Goal: Obtain resource: Download file/media

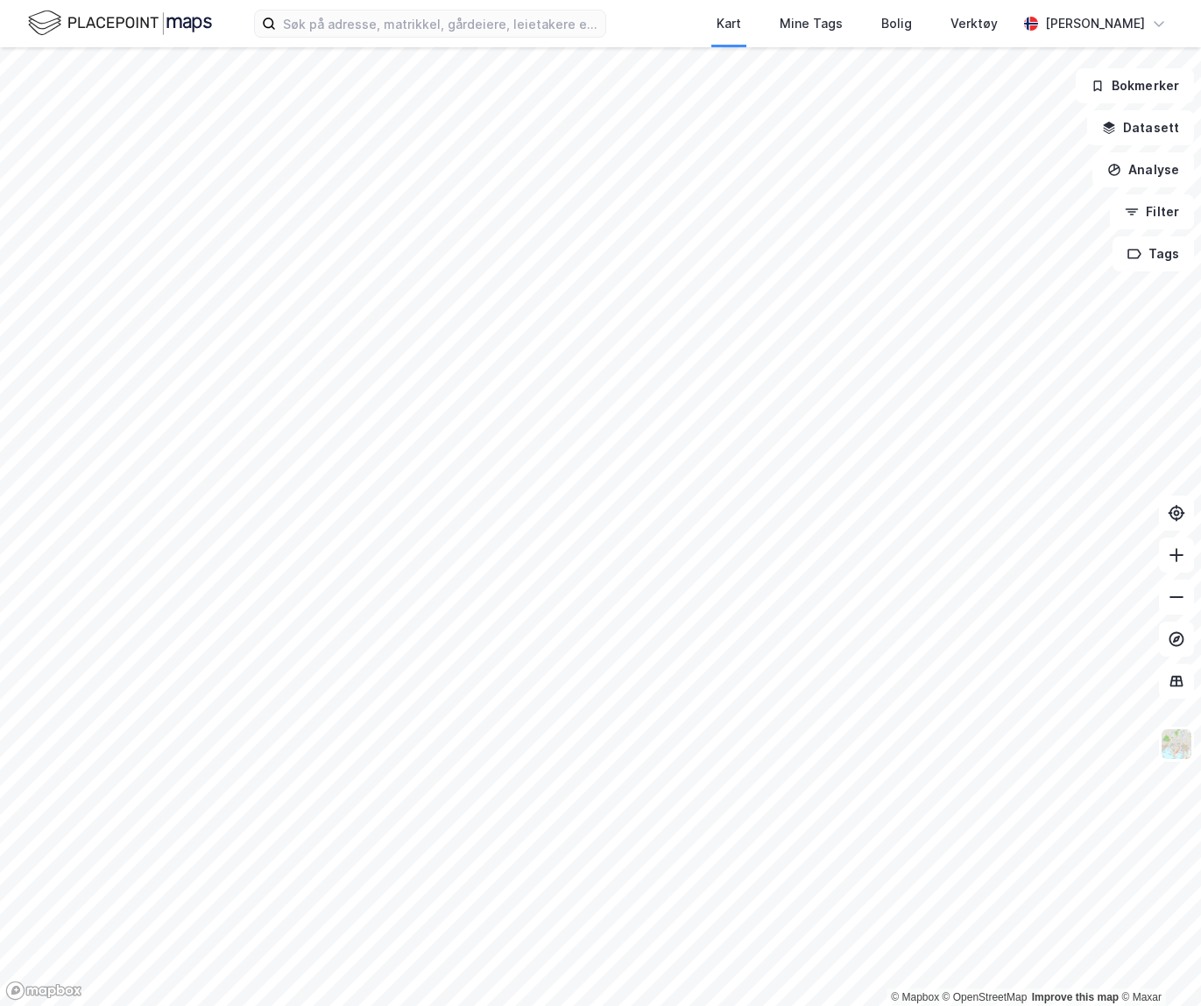
click at [218, 30] on div "Kart Mine Tags Bolig Verktøy [PERSON_NAME]" at bounding box center [600, 23] width 1201 height 47
click at [292, 21] on input at bounding box center [440, 24] width 329 height 26
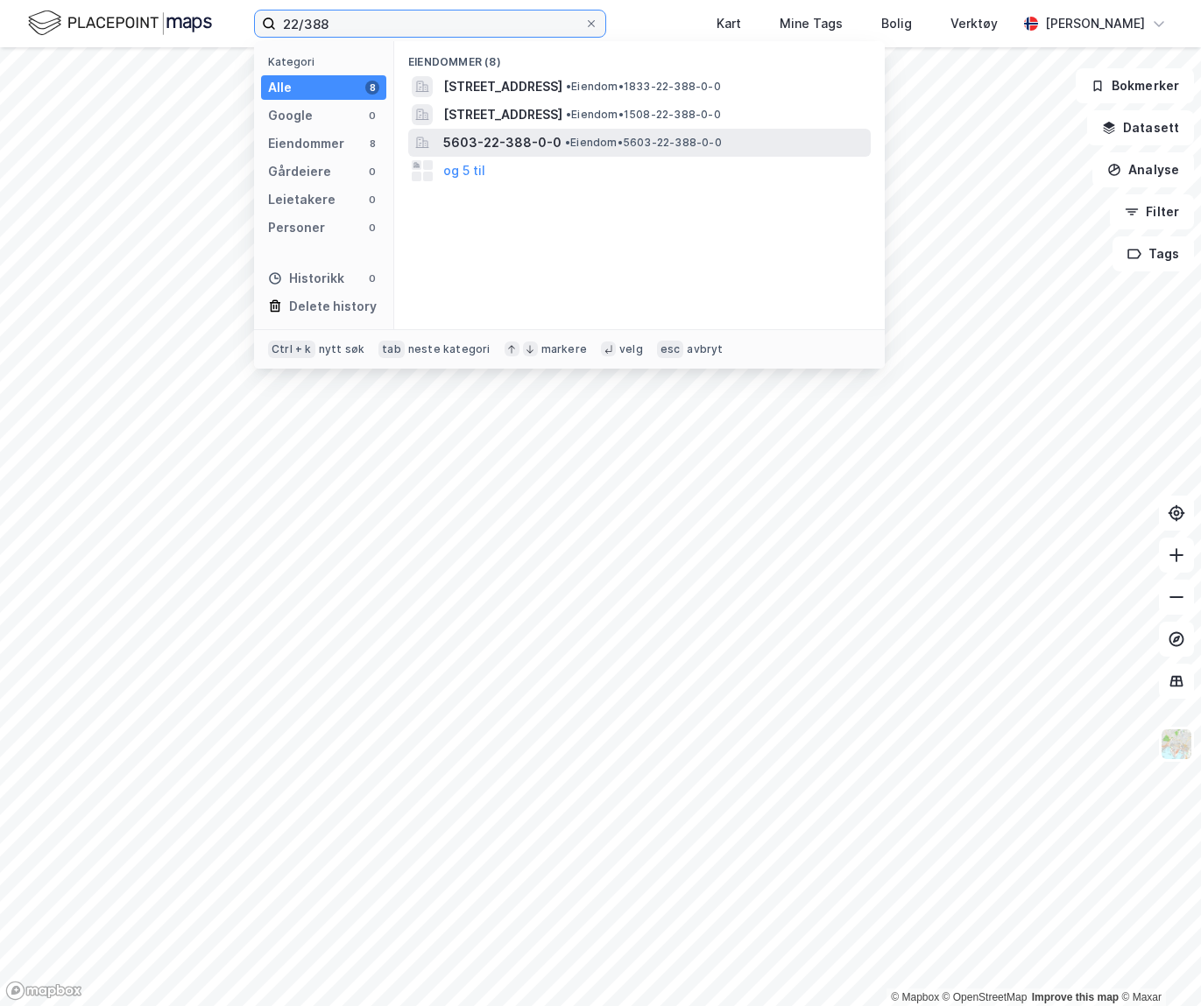
type input "22/388"
click at [589, 136] on span "• Eiendom • 5603-22-388-0-0" at bounding box center [643, 143] width 157 height 14
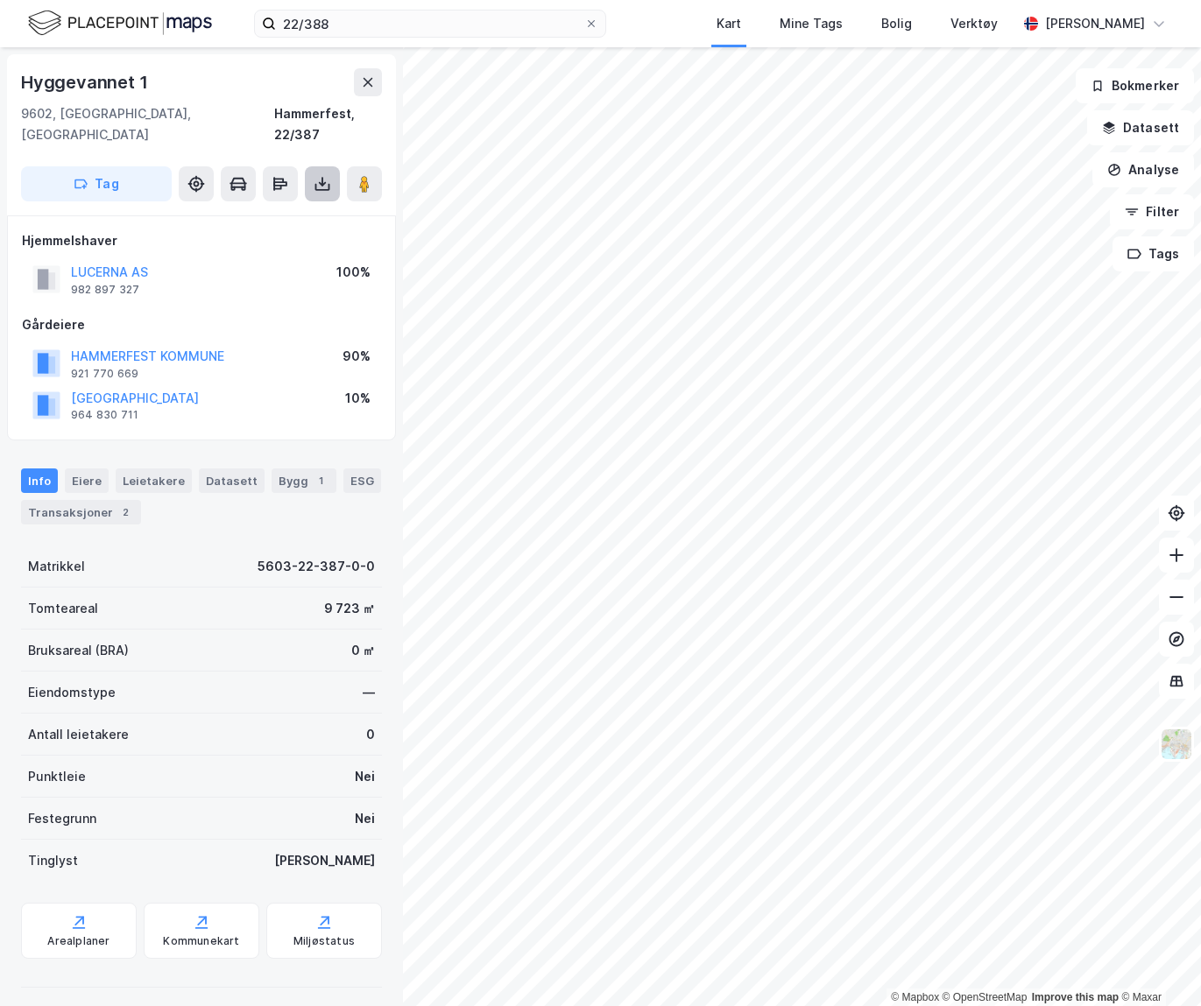
click at [330, 175] on icon at bounding box center [323, 184] width 18 height 18
click at [326, 205] on div "Last ned grunnbok" at bounding box center [246, 219] width 187 height 28
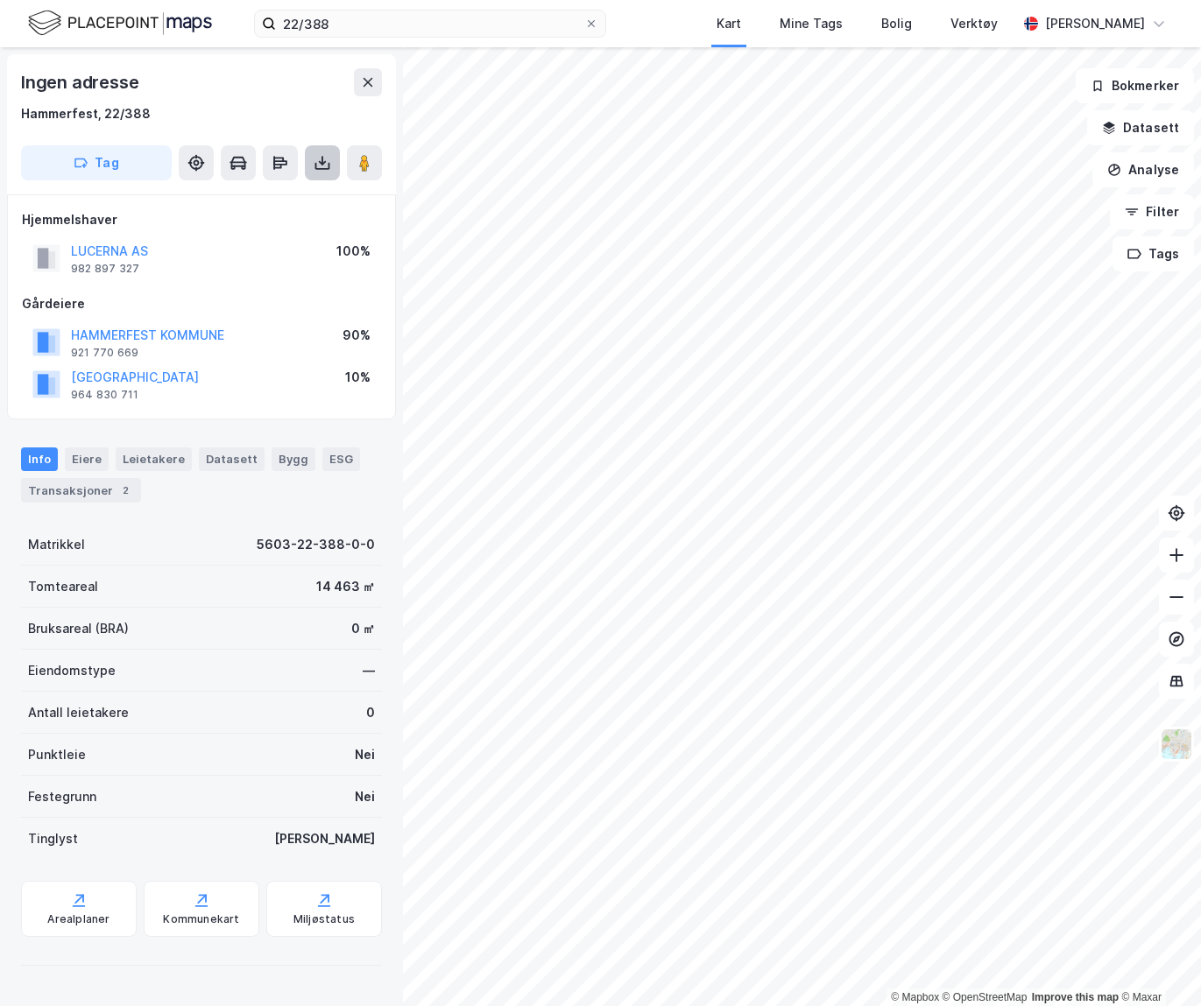
click at [313, 163] on button at bounding box center [322, 162] width 35 height 35
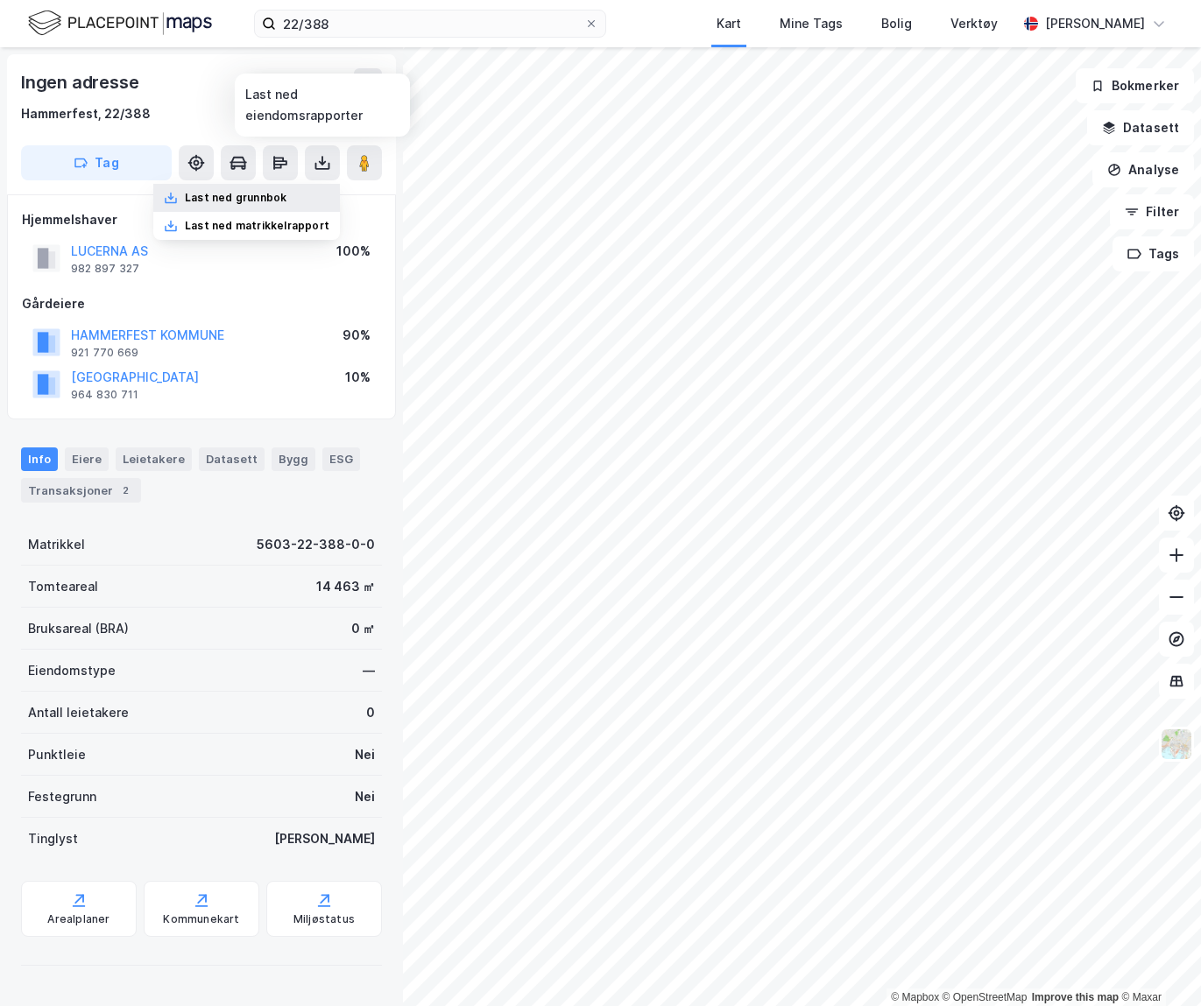
click at [268, 200] on div "Last ned grunnbok" at bounding box center [236, 198] width 102 height 14
